Goal: Transaction & Acquisition: Subscribe to service/newsletter

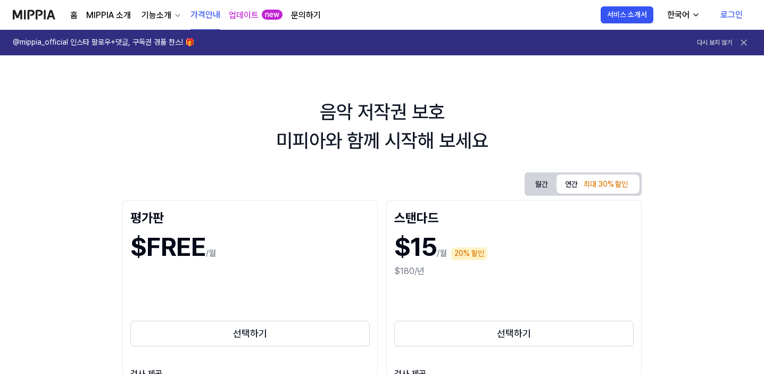
click at [557, 181] on button "월간" at bounding box center [542, 184] width 30 height 17
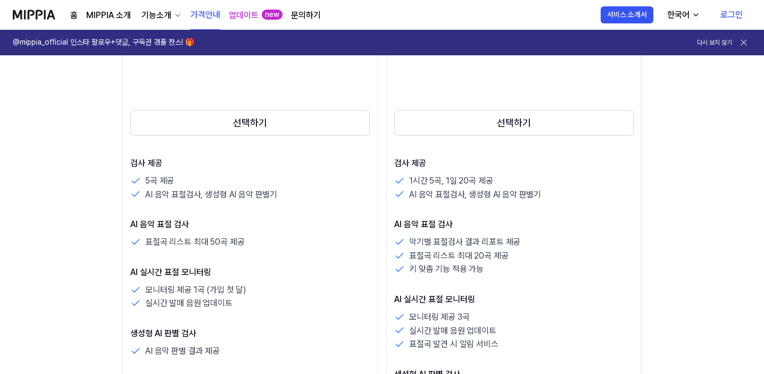
scroll to position [213, 0]
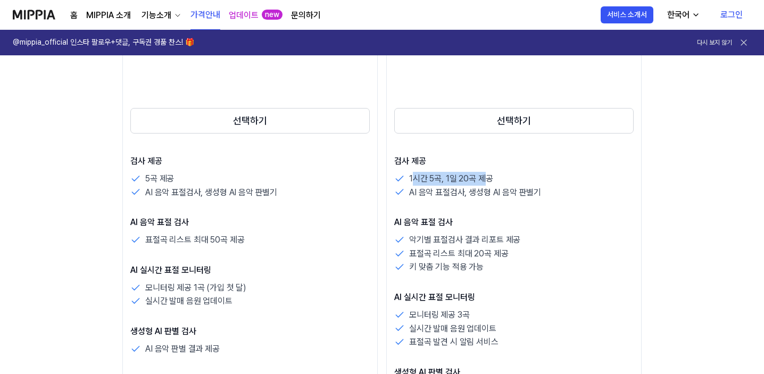
drag, startPoint x: 285, startPoint y: 179, endPoint x: 359, endPoint y: 178, distance: 74.0
click at [409, 178] on p "1시간 5곡, 1일 20곡 제공" at bounding box center [451, 179] width 84 height 14
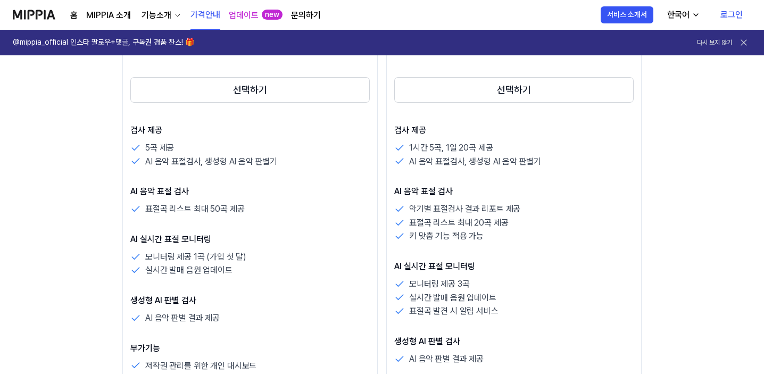
scroll to position [106, 0]
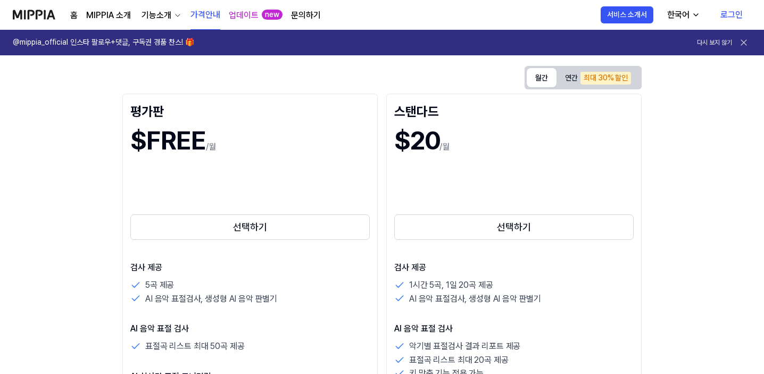
click at [95, 43] on h1 "@mippia_official 인스타 팔로우+댓글, 구독권 경품 찬스! 🎁" at bounding box center [104, 42] width 182 height 11
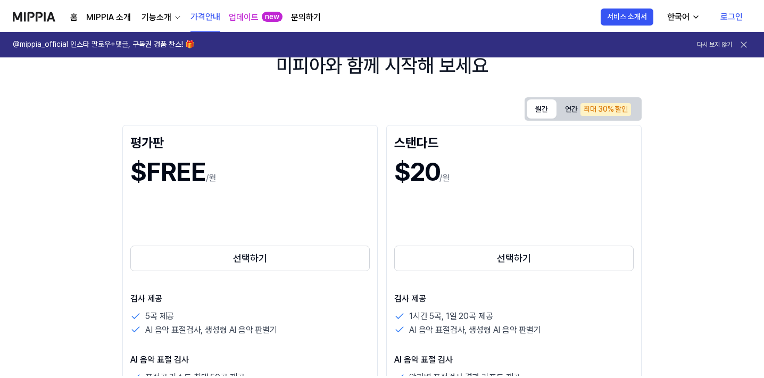
scroll to position [0, 0]
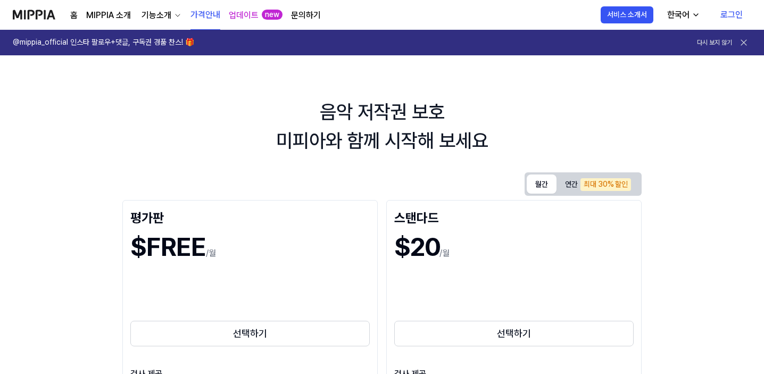
click at [307, 14] on link "문의하기" at bounding box center [306, 15] width 30 height 13
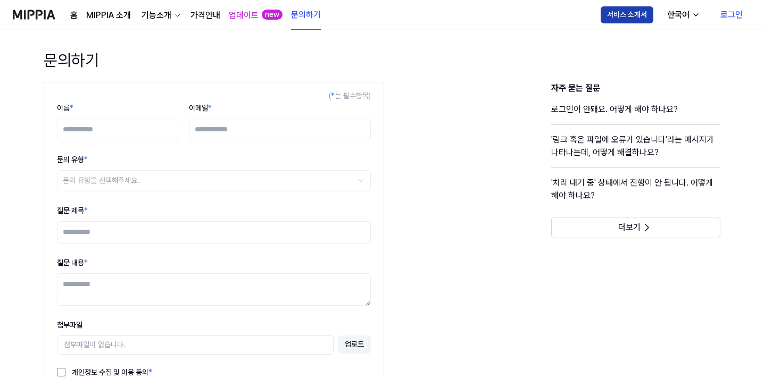
click at [619, 15] on button "서비스 소개서" at bounding box center [627, 14] width 53 height 17
click at [75, 14] on link "홈" at bounding box center [73, 15] width 7 height 13
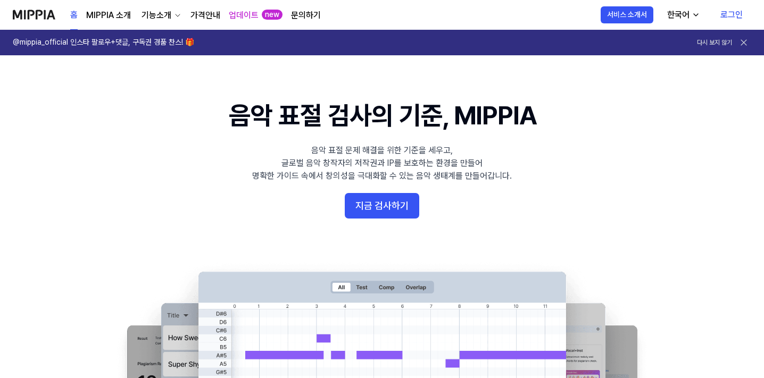
click at [113, 15] on link "MIPPIA 소개" at bounding box center [108, 15] width 45 height 13
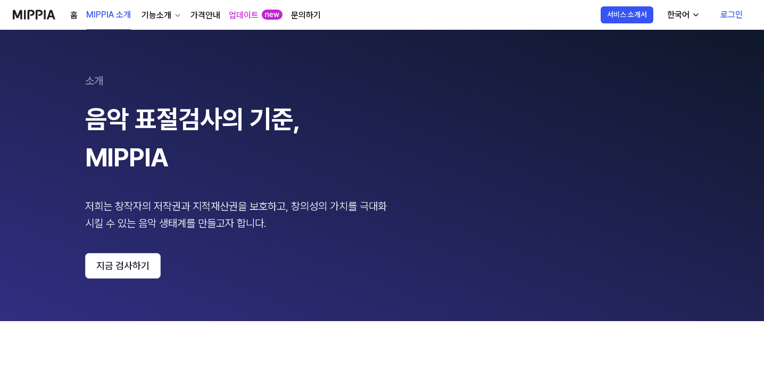
click at [73, 16] on link "홈" at bounding box center [73, 15] width 7 height 13
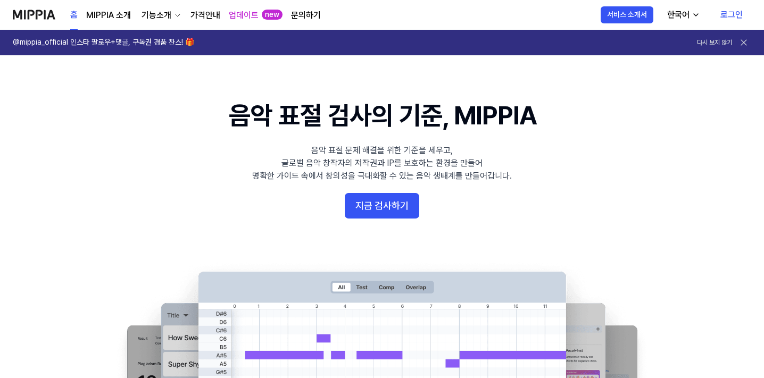
click at [159, 20] on div "기능소개" at bounding box center [156, 15] width 34 height 13
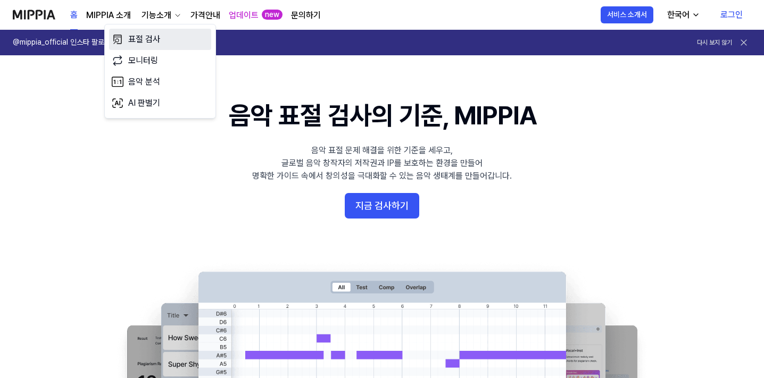
click at [148, 46] on link "표절 검사" at bounding box center [160, 39] width 102 height 21
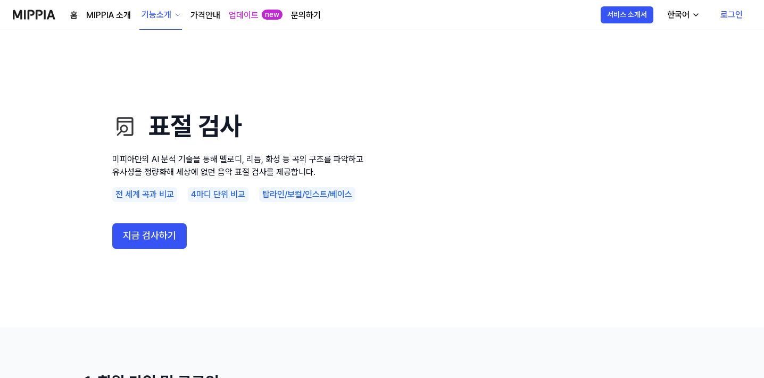
click at [73, 15] on link "홈" at bounding box center [73, 15] width 7 height 13
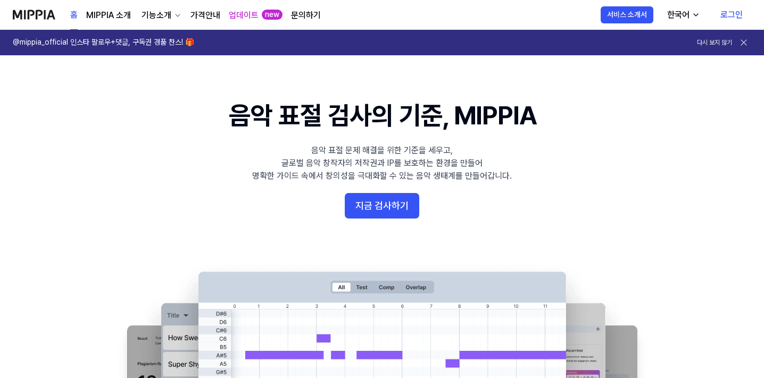
click at [159, 16] on div "기능소개" at bounding box center [156, 15] width 34 height 13
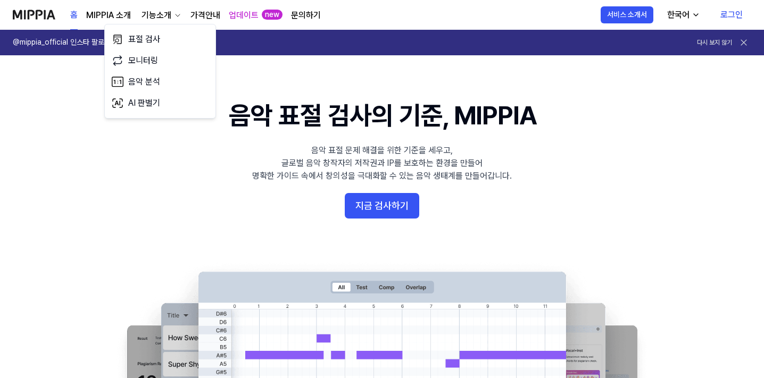
click at [208, 15] on link "가격안내" at bounding box center [206, 15] width 30 height 13
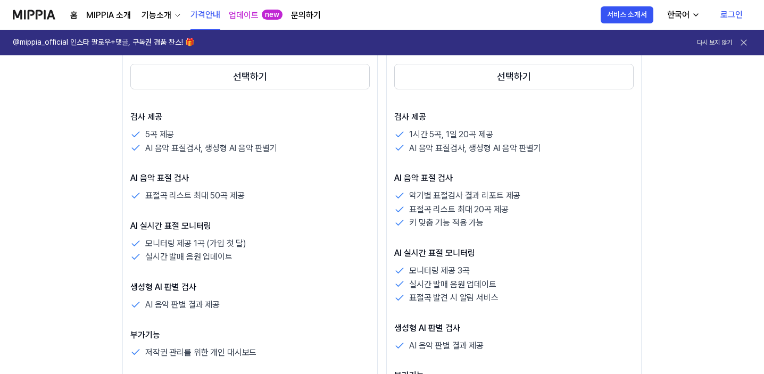
scroll to position [266, 0]
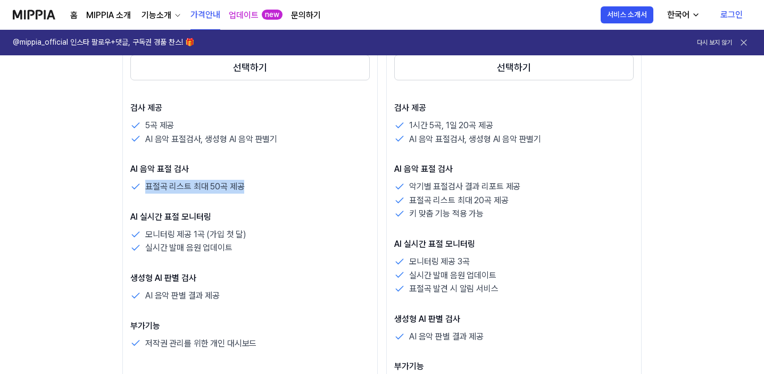
drag, startPoint x: 23, startPoint y: 187, endPoint x: 128, endPoint y: 189, distance: 105.4
click at [130, 189] on div "표절곡 리스트 최대 50곡 제공" at bounding box center [250, 187] width 240 height 14
click at [145, 236] on p "모니터링 제공 1곡 (가입 첫 달)" at bounding box center [195, 235] width 101 height 14
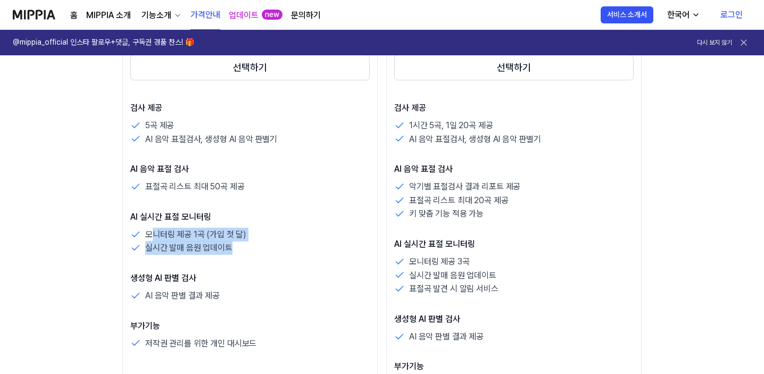
drag, startPoint x: 27, startPoint y: 234, endPoint x: 150, endPoint y: 243, distance: 123.3
click at [150, 243] on div "모니터링 제공 1곡 (가입 첫 달) 실시간 발매 음원 업데이트" at bounding box center [250, 241] width 240 height 27
click at [150, 243] on div "실시간 발매 음원 업데이트" at bounding box center [250, 248] width 240 height 14
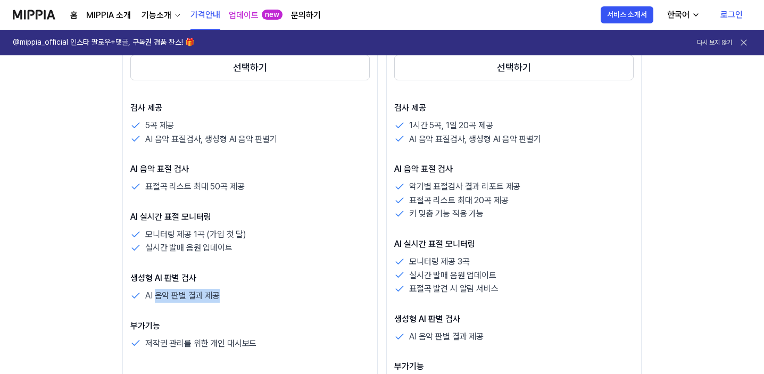
drag, startPoint x: 136, startPoint y: 293, endPoint x: 163, endPoint y: 293, distance: 27.1
click at [163, 293] on div "AI 음악 판별 결과 제공" at bounding box center [250, 296] width 240 height 14
drag, startPoint x: 162, startPoint y: 292, endPoint x: 170, endPoint y: 281, distance: 14.1
click at [162, 291] on div "AI 음악 판별 결과 제공" at bounding box center [250, 296] width 240 height 14
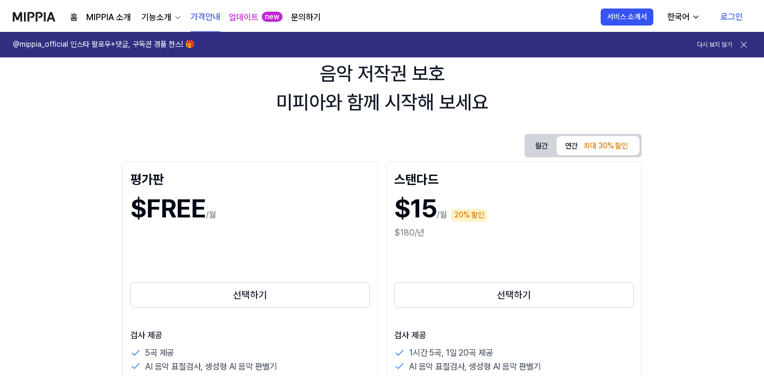
scroll to position [0, 0]
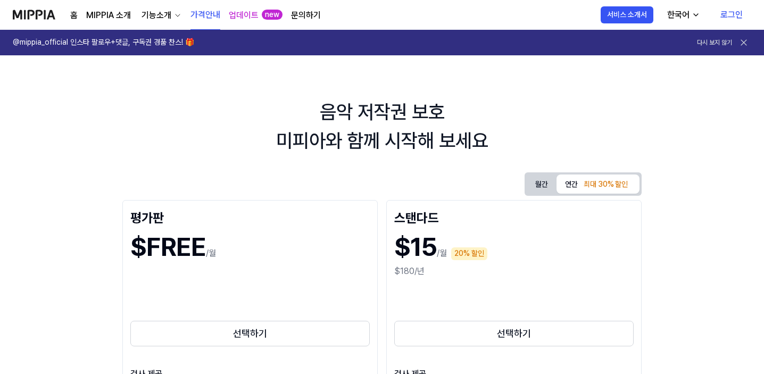
click at [739, 13] on link "로그인" at bounding box center [731, 15] width 39 height 30
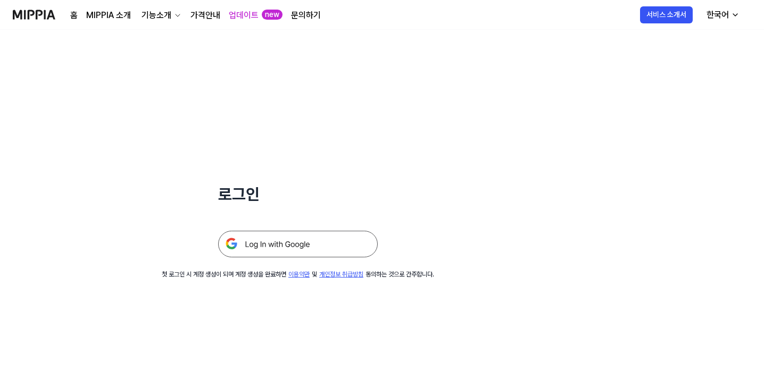
click at [281, 247] on img at bounding box center [298, 244] width 160 height 27
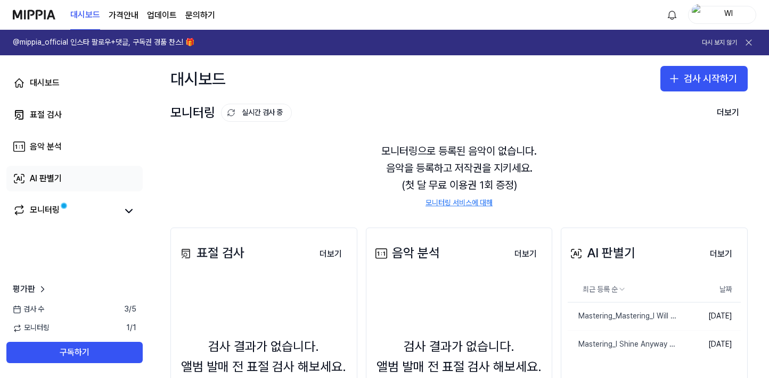
click at [54, 178] on div "AI 판별기" at bounding box center [46, 178] width 32 height 13
